Goal: Task Accomplishment & Management: Complete application form

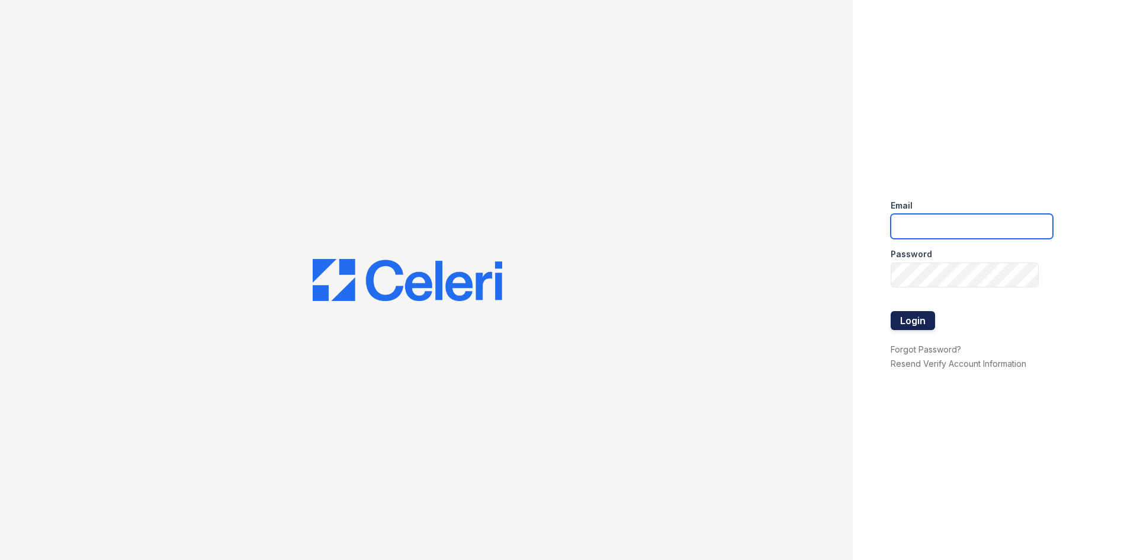
type input "[PERSON_NAME][EMAIL_ADDRESS][DOMAIN_NAME]"
click at [927, 318] on button "Login" at bounding box center [913, 320] width 44 height 19
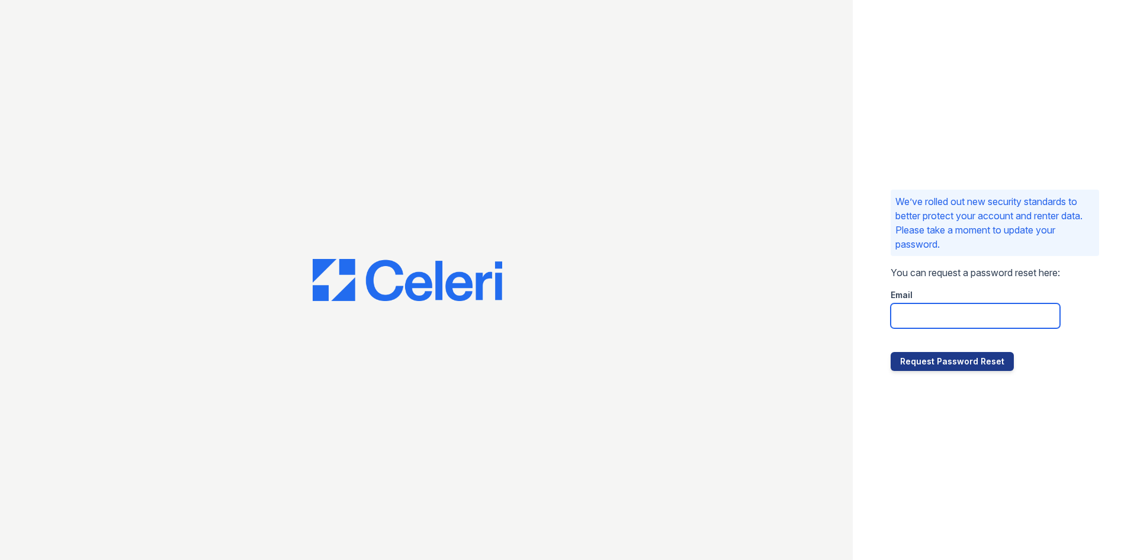
click at [930, 316] on input "email" at bounding box center [975, 315] width 169 height 25
type input "[PERSON_NAME][EMAIL_ADDRESS][DOMAIN_NAME]"
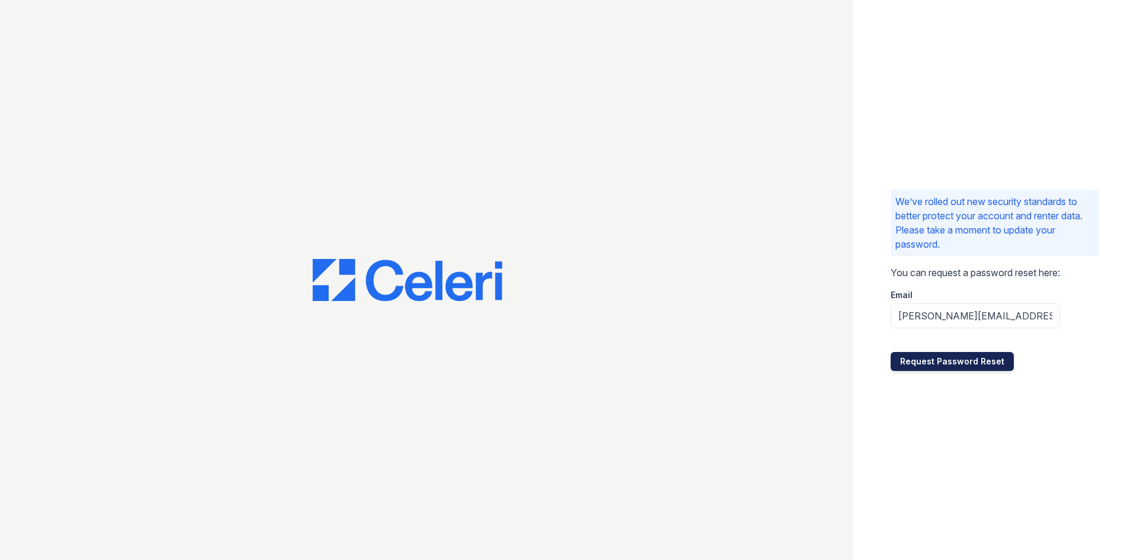
click at [975, 361] on button "Request Password Reset" at bounding box center [952, 361] width 123 height 19
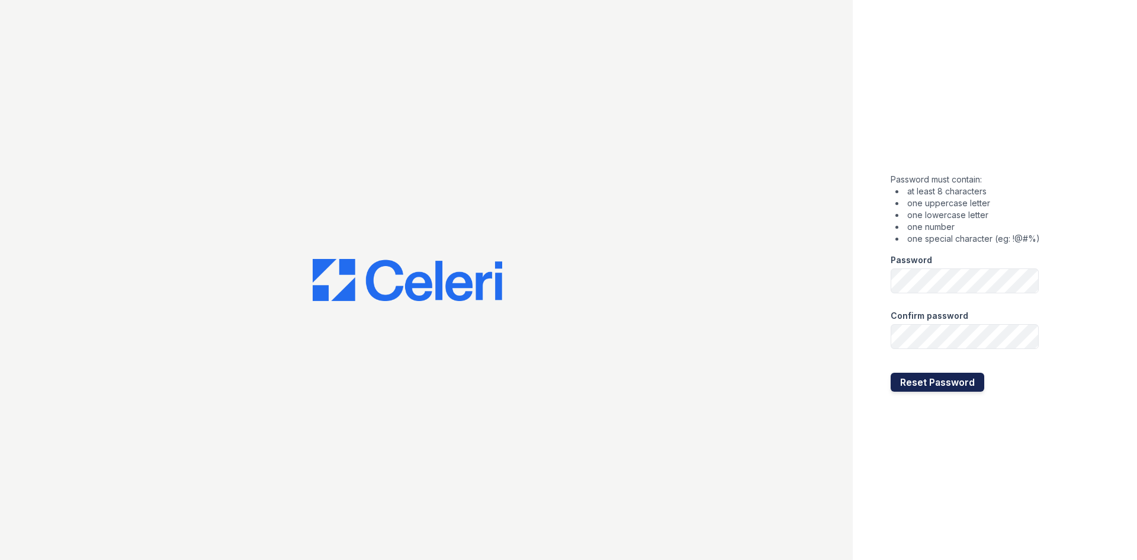
click at [891, 383] on button "Reset Password" at bounding box center [938, 382] width 94 height 19
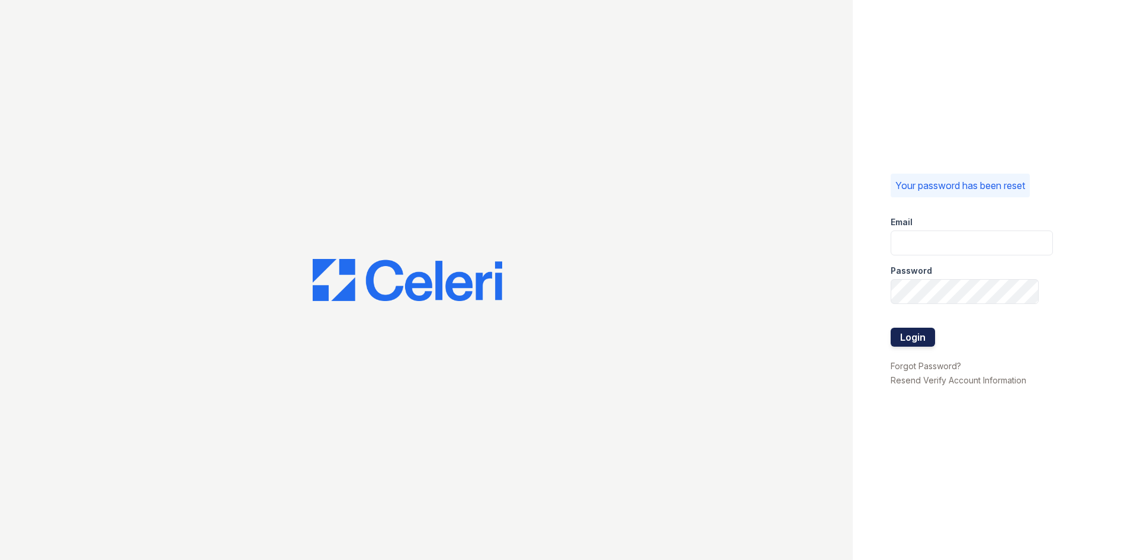
type input "[PERSON_NAME][EMAIL_ADDRESS][DOMAIN_NAME]"
click at [925, 329] on button "Login" at bounding box center [913, 337] width 44 height 19
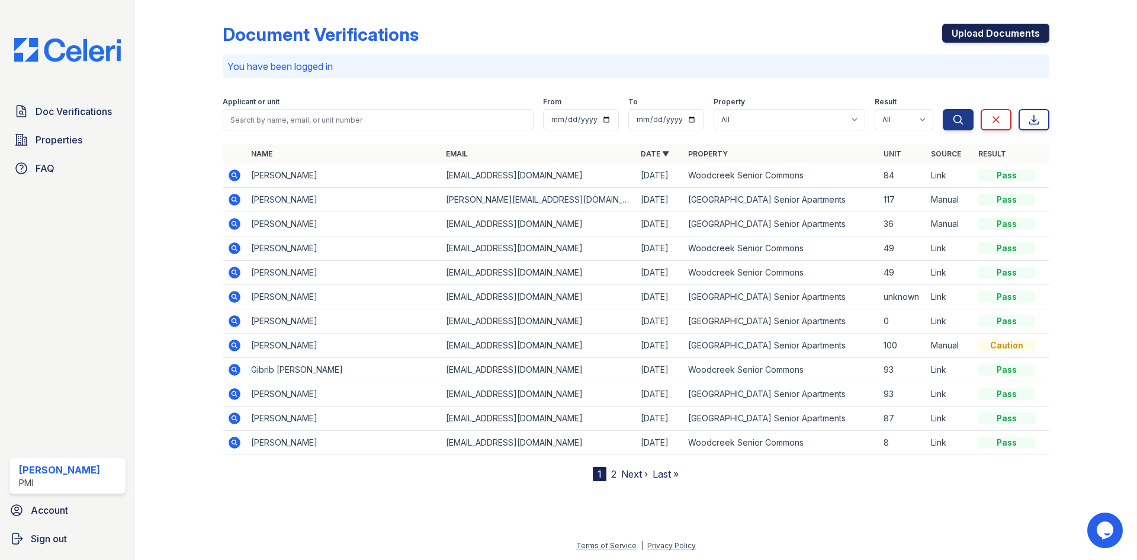
click at [960, 36] on link "Upload Documents" at bounding box center [996, 33] width 107 height 19
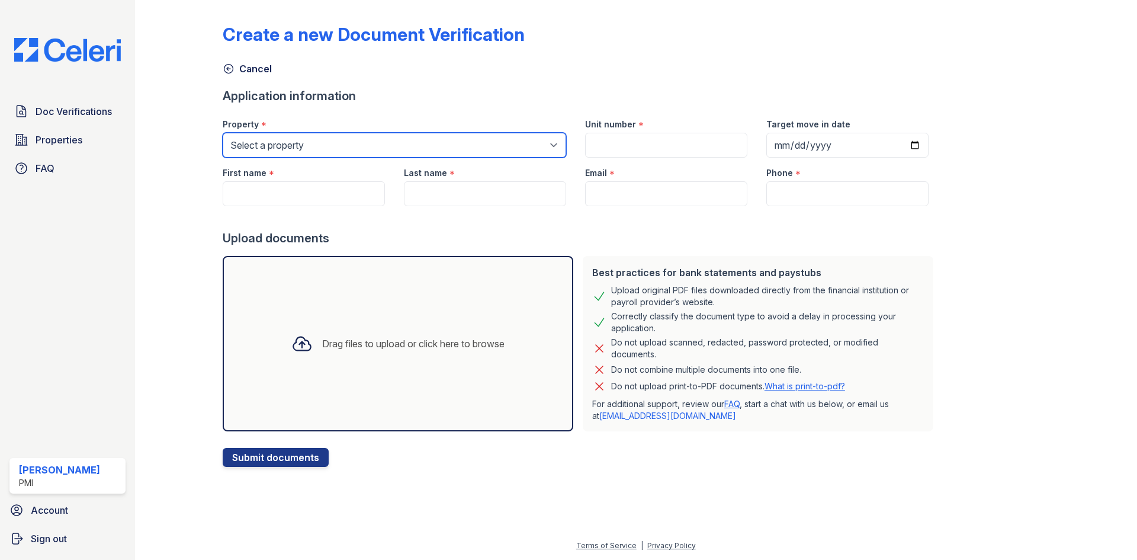
click at [344, 148] on select "Select a property [GEOGRAPHIC_DATA] Senior Apartments [GEOGRAPHIC_DATA] Senior …" at bounding box center [395, 145] width 344 height 25
select select "3150"
click at [223, 133] on select "Select a property [GEOGRAPHIC_DATA] Senior Apartments [GEOGRAPHIC_DATA] Senior …" at bounding box center [395, 145] width 344 height 25
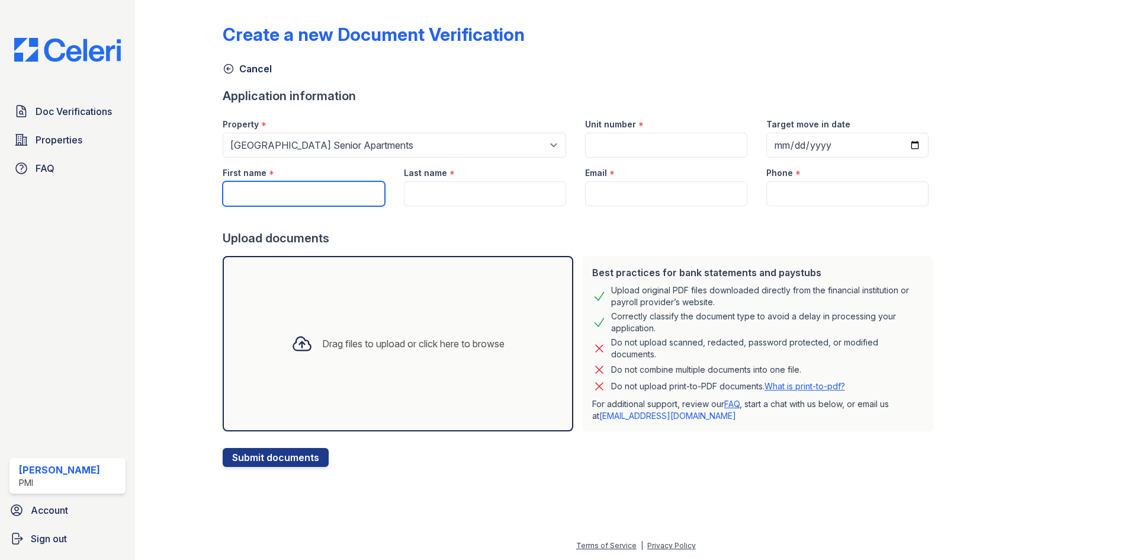
click at [321, 187] on input "First name" at bounding box center [304, 193] width 162 height 25
type input "[PERSON_NAME]"
click at [430, 190] on input "Last name" at bounding box center [485, 193] width 162 height 25
type input "Cornico"
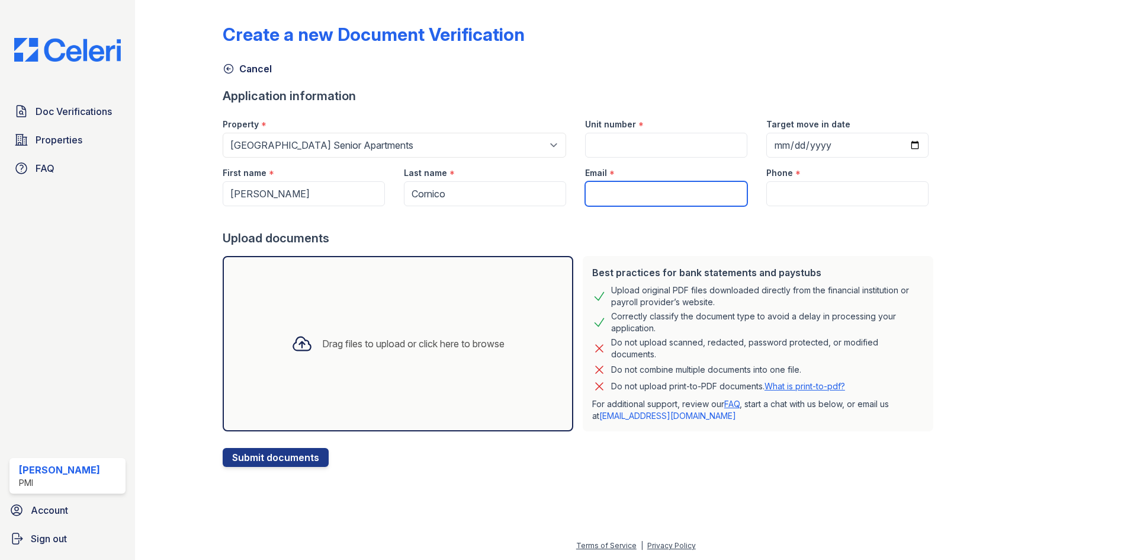
click at [640, 204] on input "Email" at bounding box center [666, 193] width 162 height 25
click at [630, 199] on input "Email" at bounding box center [666, 193] width 162 height 25
paste input "[EMAIL_ADDRESS][DOMAIN_NAME]"
type input "[EMAIL_ADDRESS][DOMAIN_NAME]"
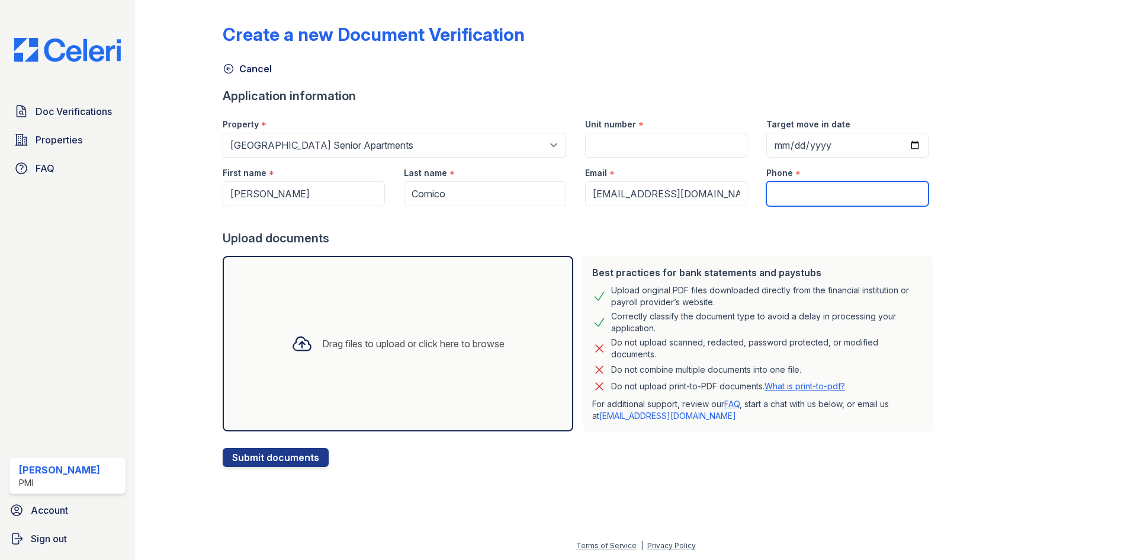
click at [767, 198] on input "Phone" at bounding box center [848, 193] width 162 height 25
click at [246, 70] on link "Cancel" at bounding box center [247, 69] width 49 height 14
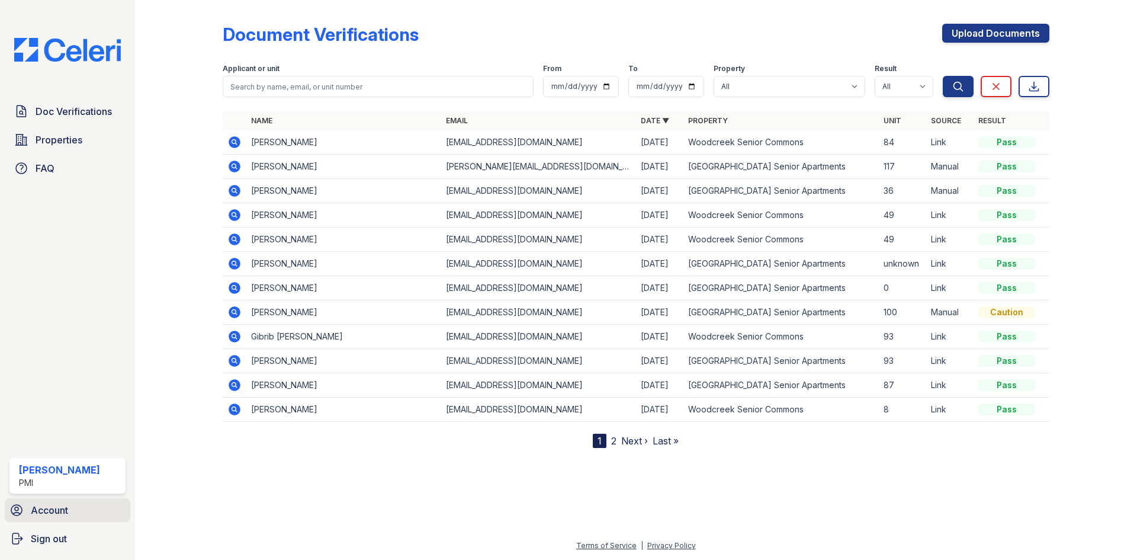
click at [66, 518] on link "Account" at bounding box center [68, 510] width 126 height 24
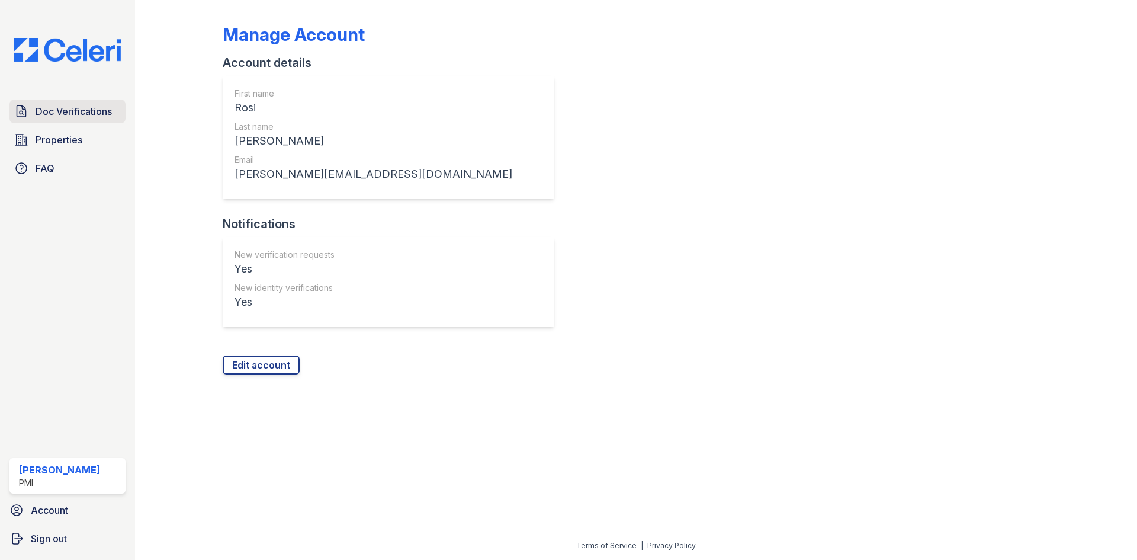
click at [42, 116] on span "Doc Verifications" at bounding box center [74, 111] width 76 height 14
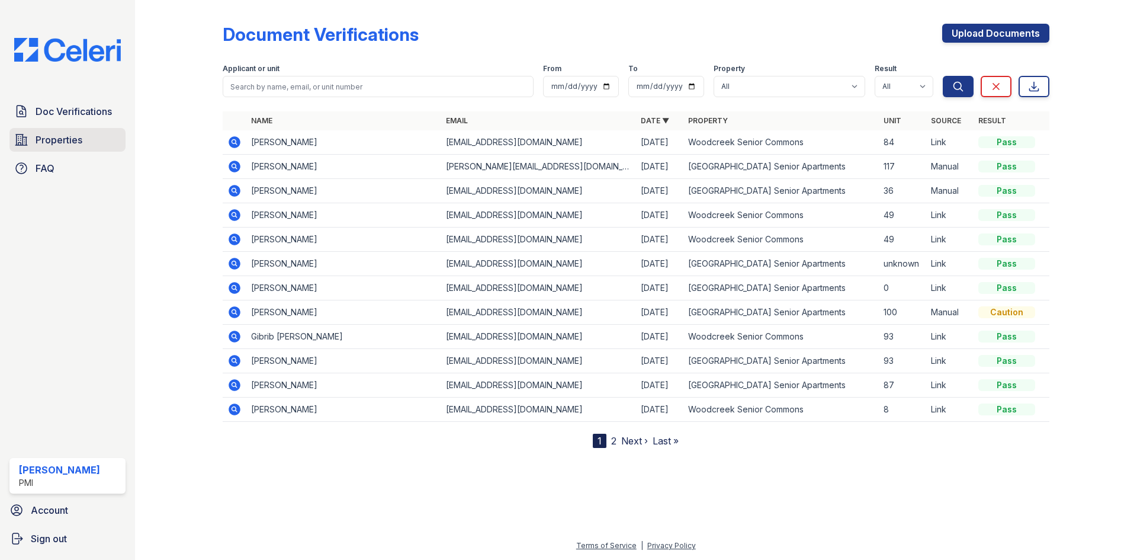
click at [46, 138] on span "Properties" at bounding box center [59, 140] width 47 height 14
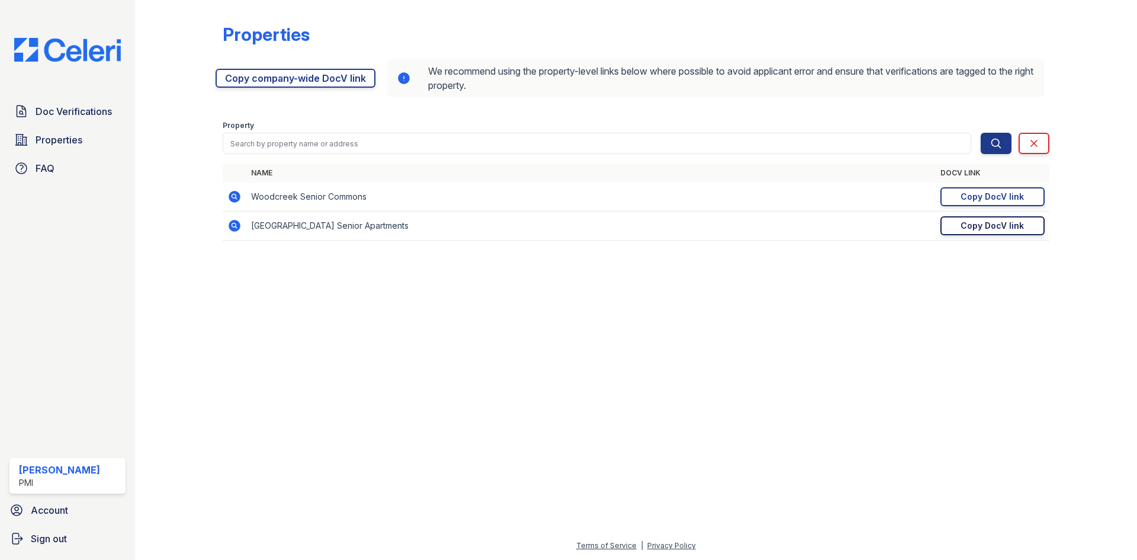
click at [992, 223] on div "Copy DocV link" at bounding box center [992, 226] width 63 height 12
click at [74, 141] on span "Properties" at bounding box center [59, 140] width 47 height 14
click at [399, 227] on td "[GEOGRAPHIC_DATA] Senior Apartments" at bounding box center [591, 225] width 690 height 29
click at [71, 112] on span "Doc Verifications" at bounding box center [74, 111] width 76 height 14
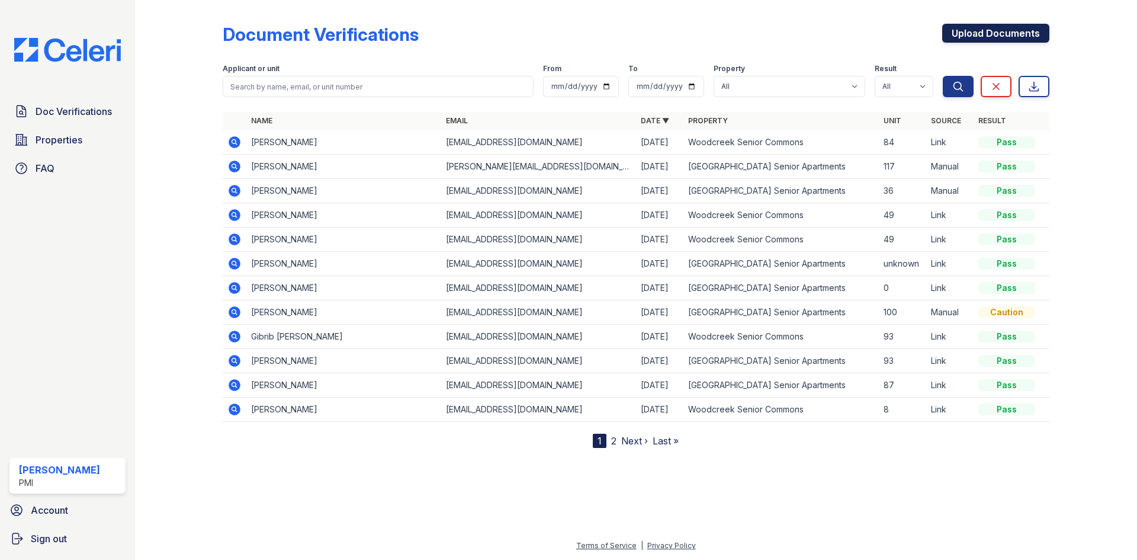
click at [1005, 39] on link "Upload Documents" at bounding box center [996, 33] width 107 height 19
